Goal: Task Accomplishment & Management: Use online tool/utility

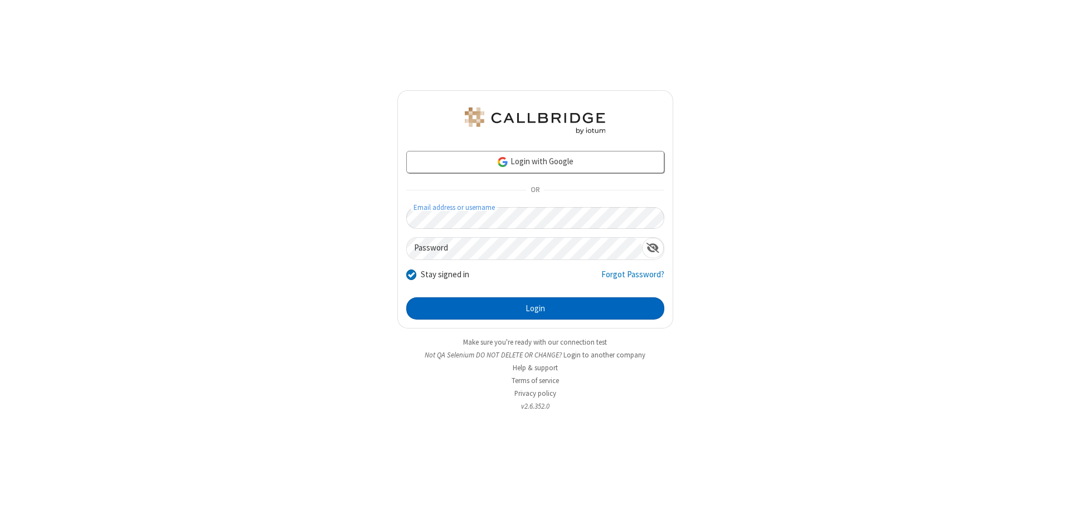
click at [535, 309] on button "Login" at bounding box center [535, 309] width 258 height 22
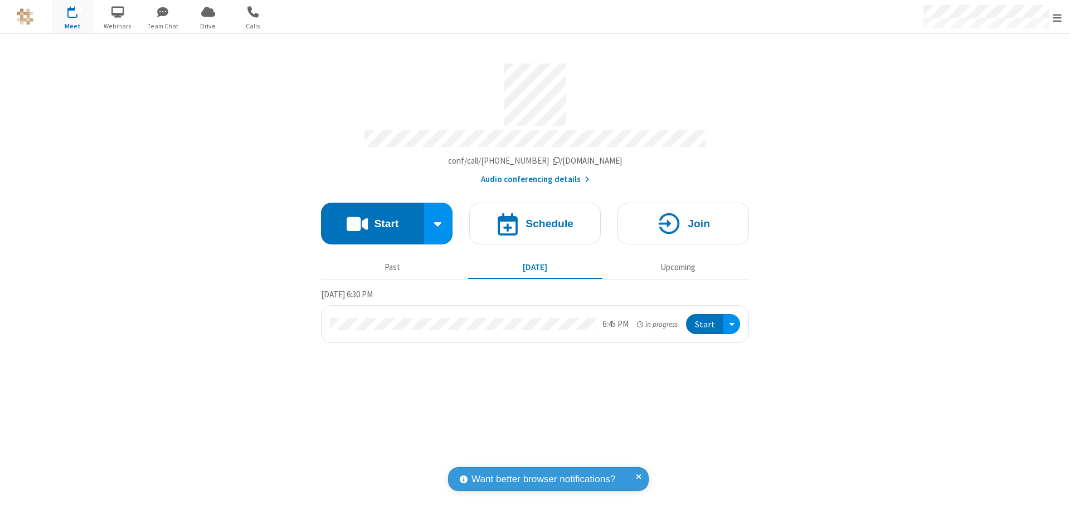
click at [1057, 17] on span "Open menu" at bounding box center [1056, 17] width 9 height 11
click at [208, 26] on span "Drive" at bounding box center [208, 26] width 42 height 10
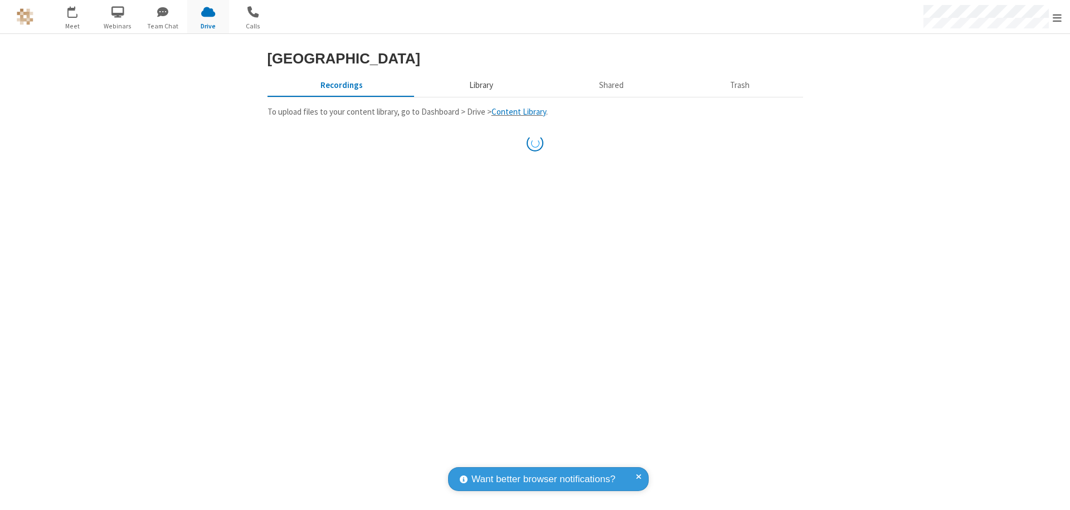
click at [479, 96] on button "Library" at bounding box center [481, 85] width 130 height 21
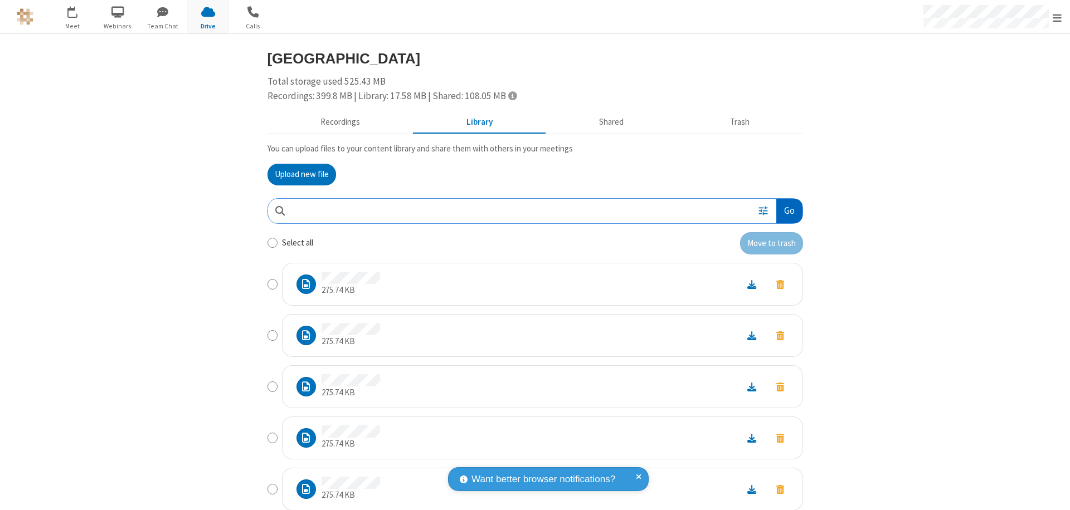
click at [784, 211] on button "Go" at bounding box center [789, 211] width 26 height 25
click at [301, 174] on button "Upload new file" at bounding box center [301, 175] width 69 height 22
